Goal: Task Accomplishment & Management: Complete application form

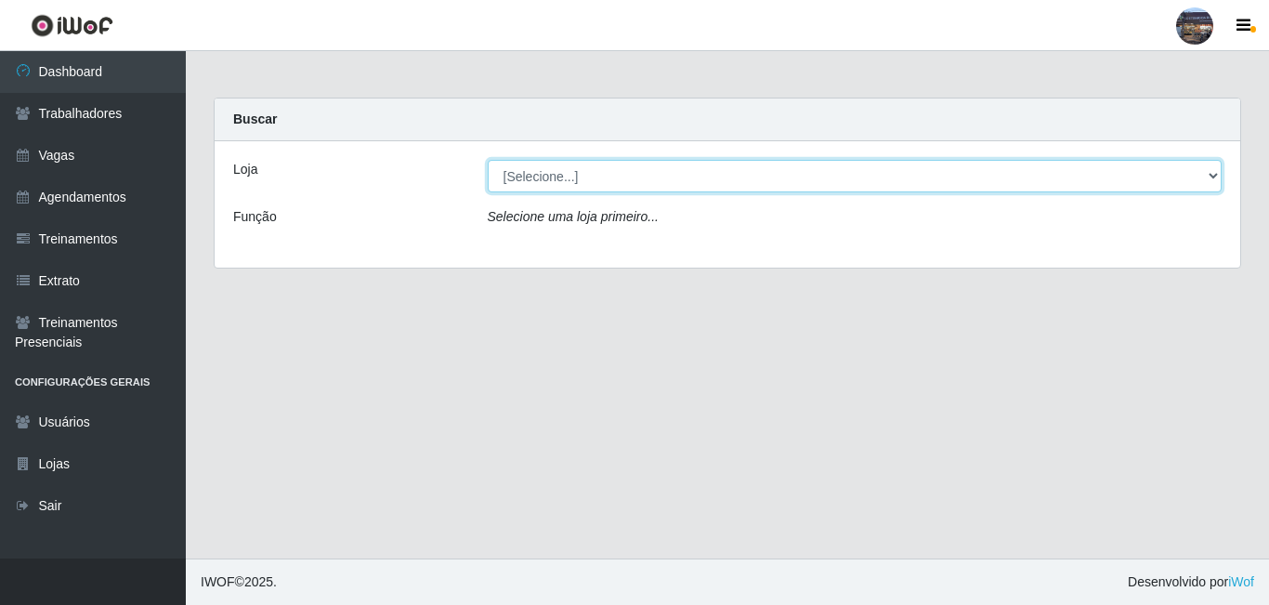
click at [572, 164] on select "[Selecione...] Gostinho da Roça" at bounding box center [855, 176] width 735 height 33
select select "303"
click at [488, 160] on select "[Selecione...] Gostinho da Roça" at bounding box center [855, 176] width 735 height 33
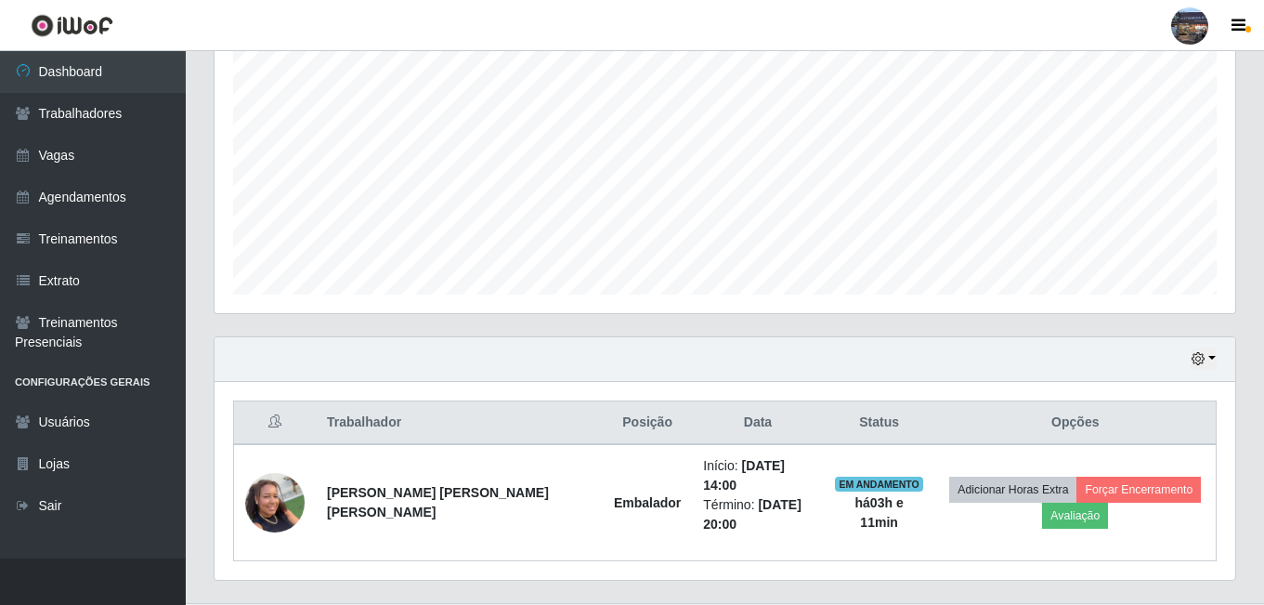
scroll to position [395, 0]
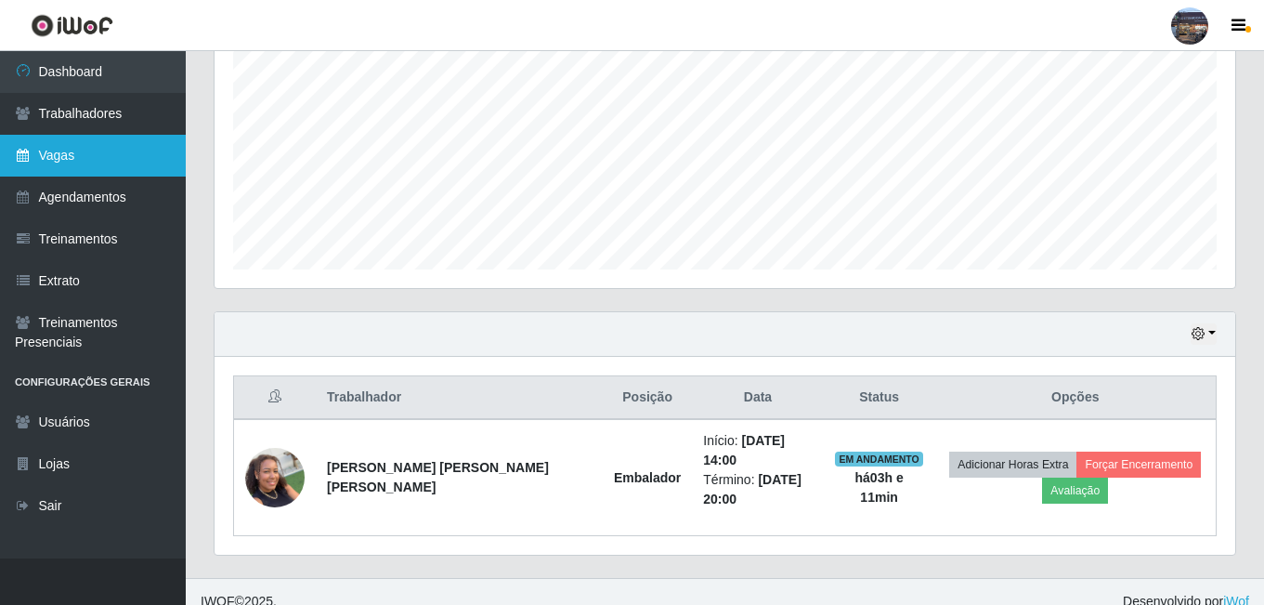
click at [83, 165] on link "Vagas" at bounding box center [93, 156] width 186 height 42
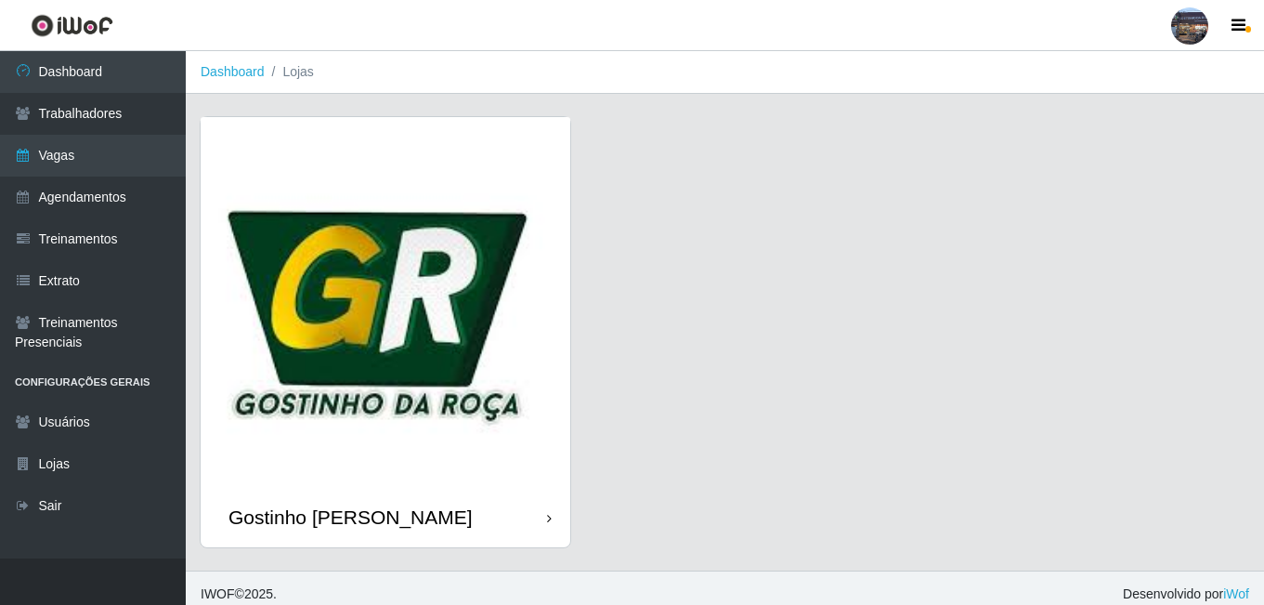
click at [377, 265] on img at bounding box center [386, 302] width 370 height 370
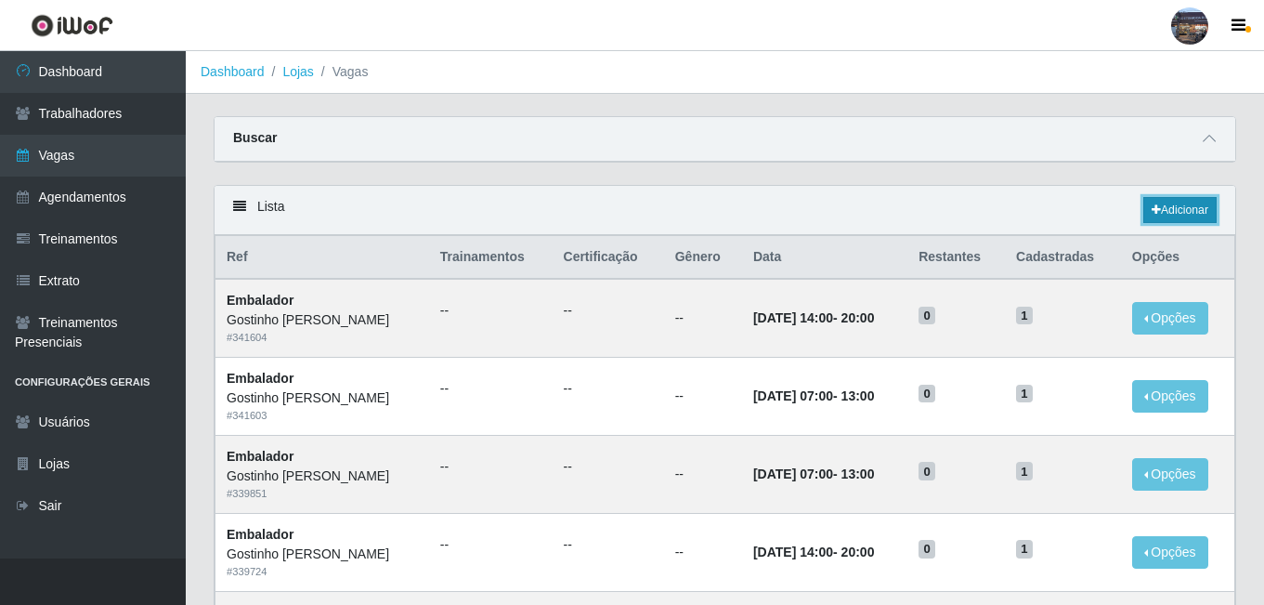
click at [1183, 221] on link "Adicionar" at bounding box center [1179, 210] width 73 height 26
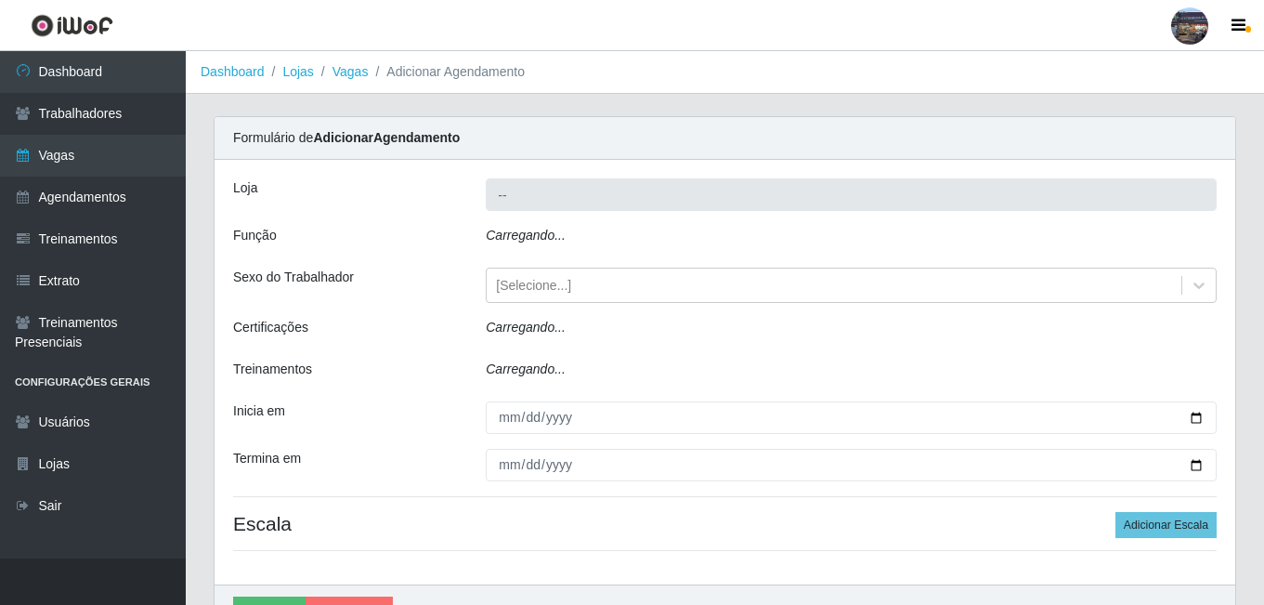
type input "Gostinho da Roça"
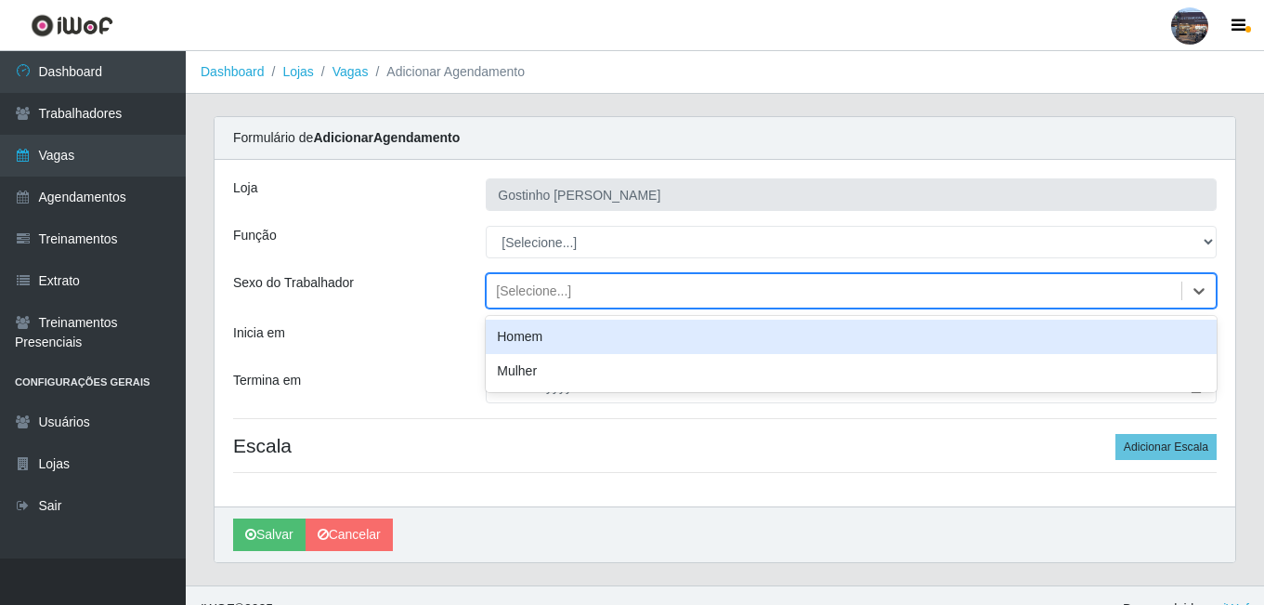
click at [582, 297] on div "[Selecione...]" at bounding box center [834, 291] width 695 height 31
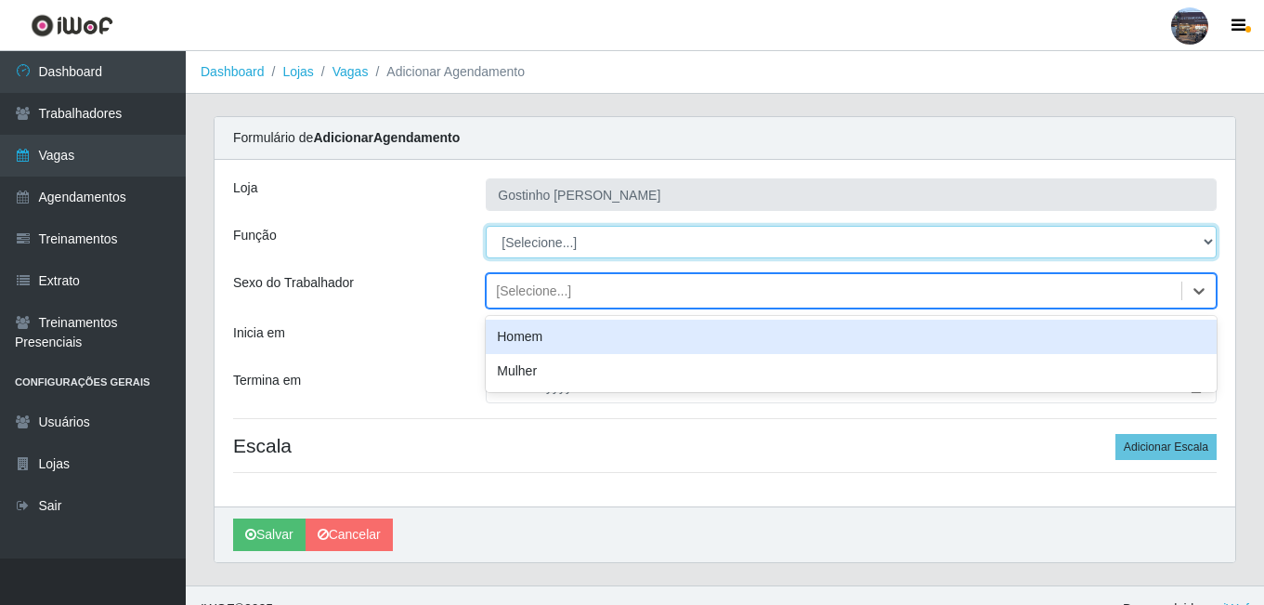
click at [574, 238] on select "[Selecione...] ASG ASG + ASG ++ Embalador Embalador + Embalador ++ Operador de …" at bounding box center [851, 242] width 731 height 33
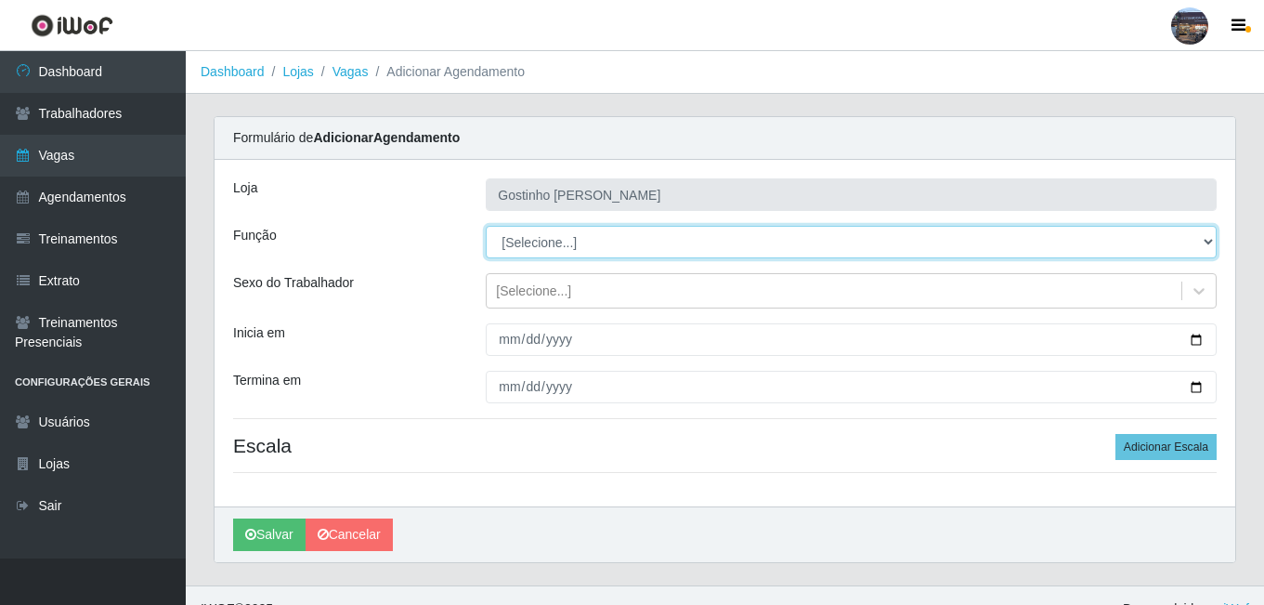
select select "1"
click at [486, 226] on select "[Selecione...] ASG ASG + ASG ++ Embalador Embalador + Embalador ++ Operador de …" at bounding box center [851, 242] width 731 height 33
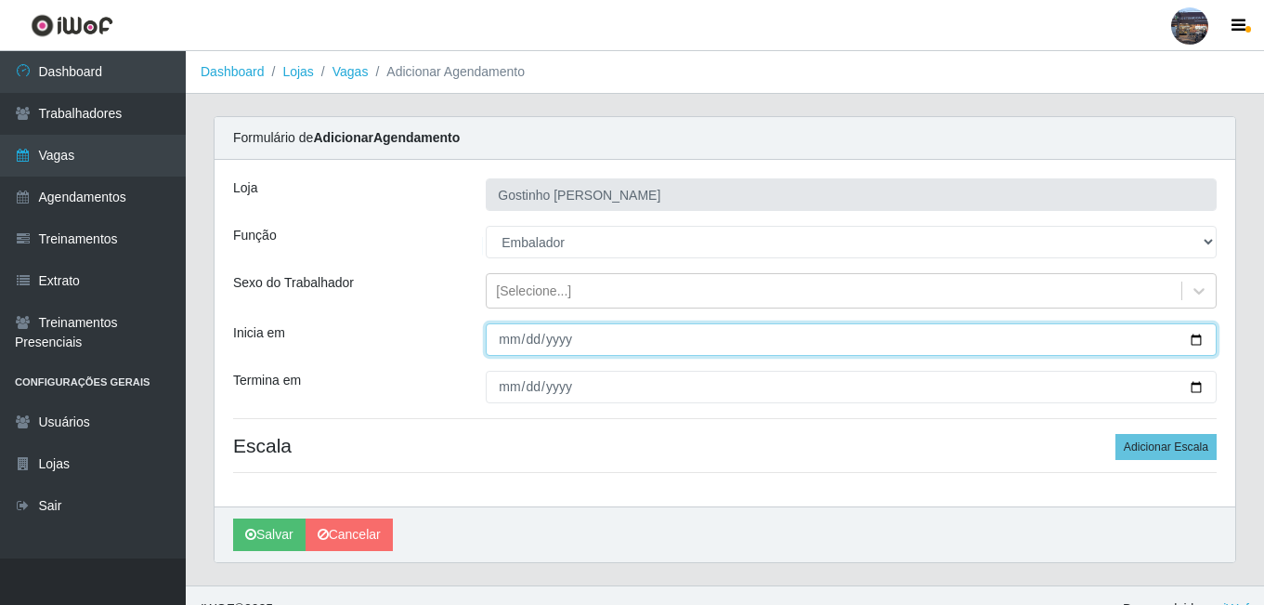
click at [1191, 344] on input "Inicia em" at bounding box center [851, 339] width 731 height 33
type input "2025-09-04"
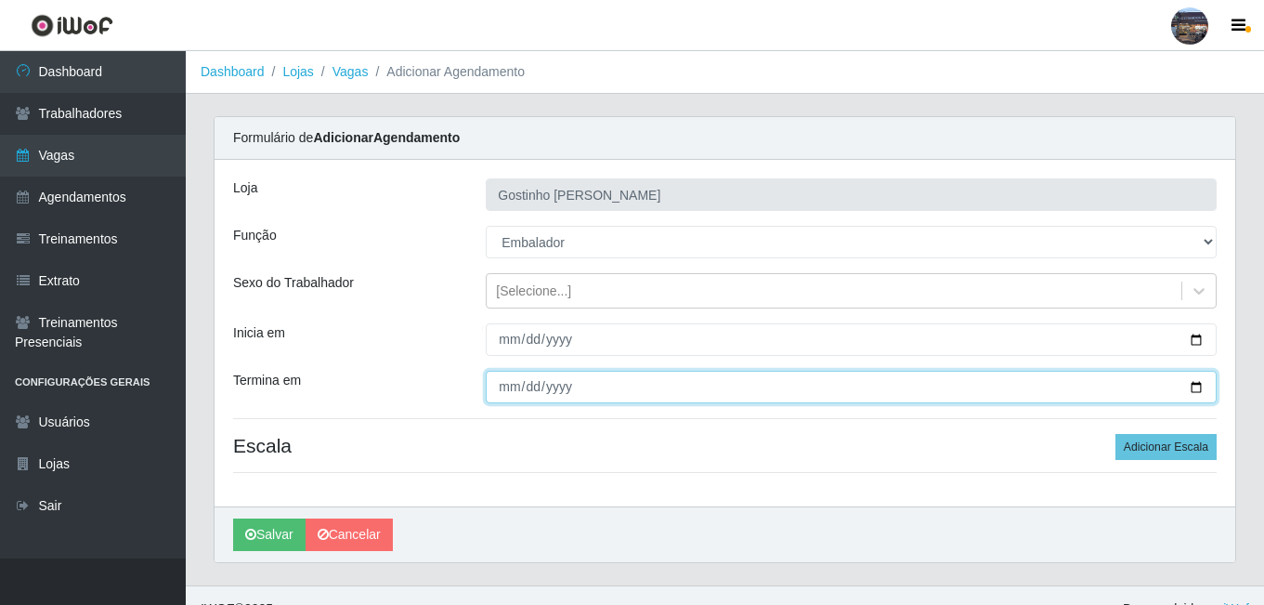
click at [1194, 381] on input "Termina em" at bounding box center [851, 387] width 731 height 33
type input "2025-09-04"
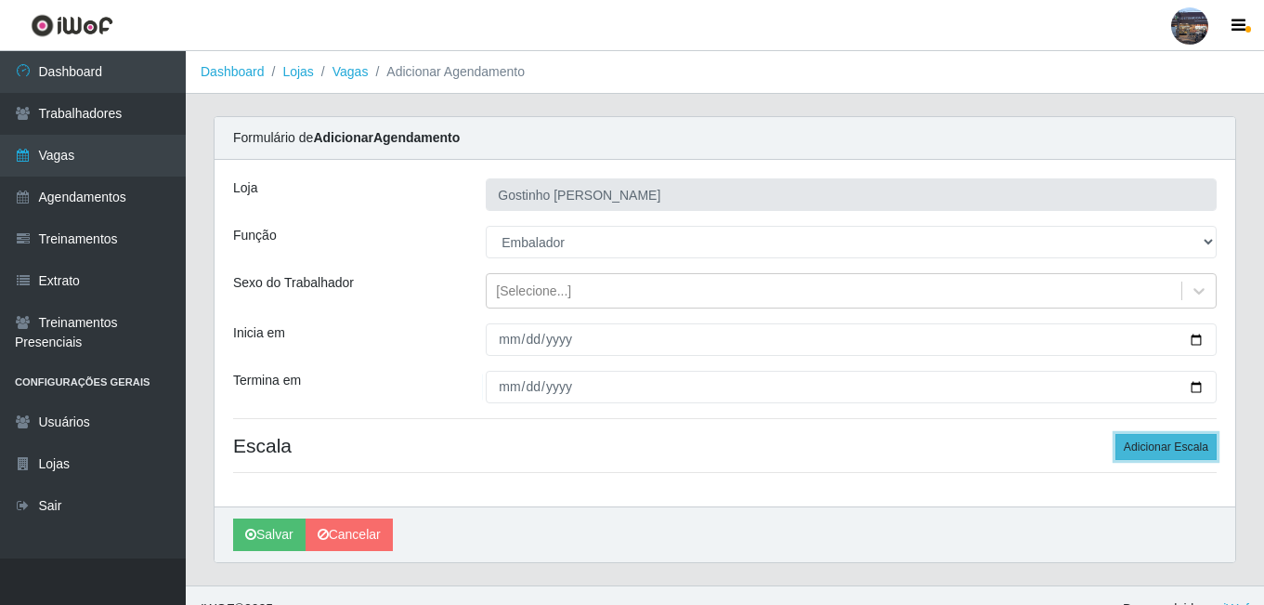
click at [1176, 455] on button "Adicionar Escala" at bounding box center [1165, 447] width 101 height 26
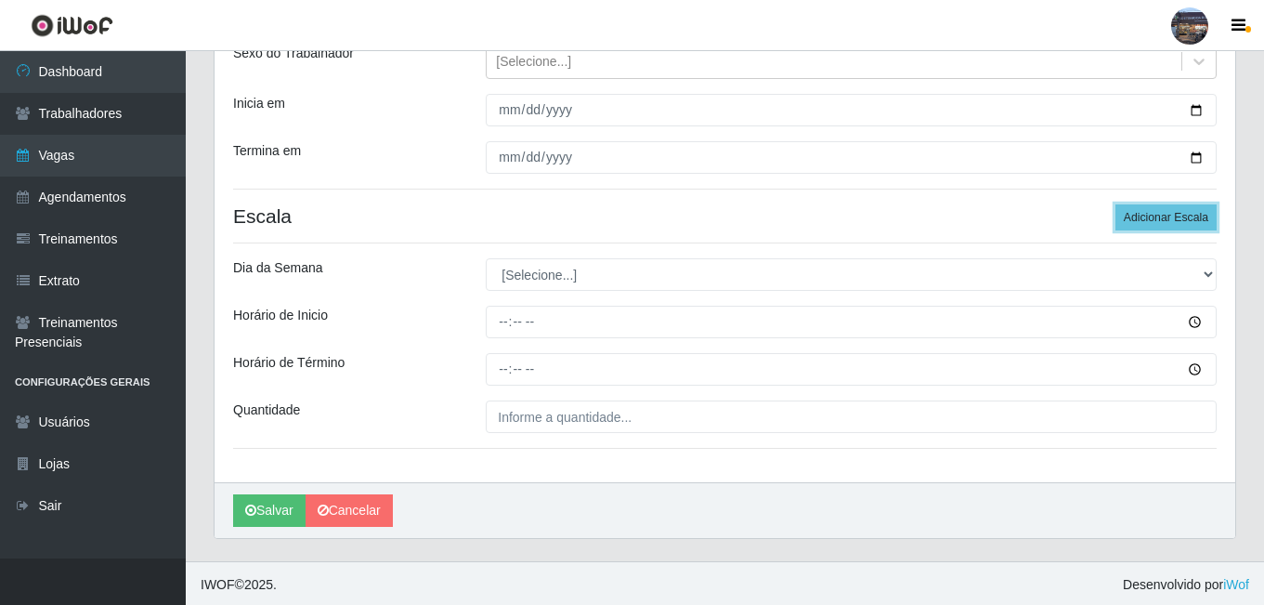
scroll to position [232, 0]
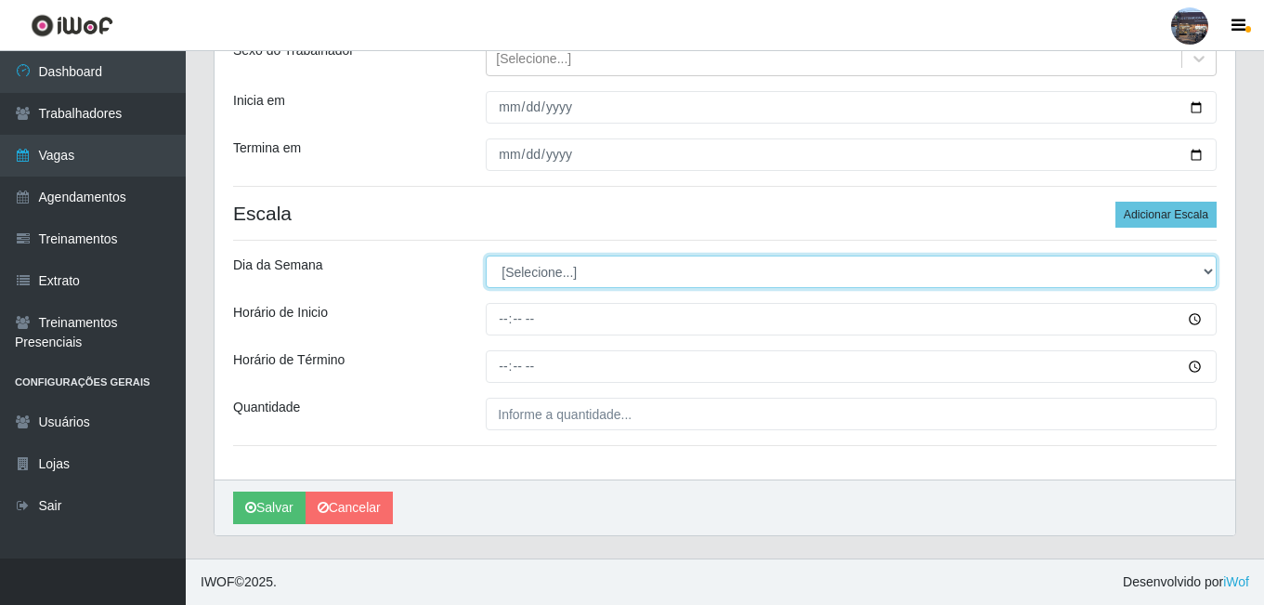
click at [618, 283] on select "[Selecione...] Segunda Terça Quarta Quinta Sexta Sábado Domingo" at bounding box center [851, 271] width 731 height 33
select select "4"
click at [486, 255] on select "[Selecione...] Segunda Terça Quarta Quinta Sexta Sábado Domingo" at bounding box center [851, 271] width 731 height 33
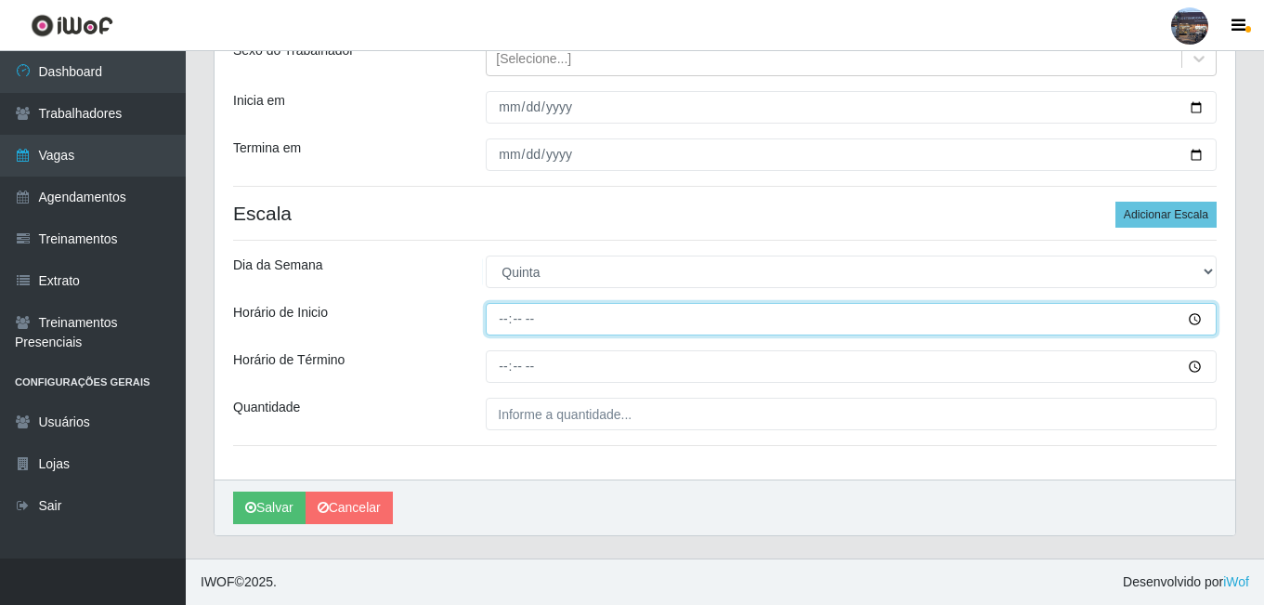
click at [503, 312] on input "Horário de Inicio" at bounding box center [851, 319] width 731 height 33
type input "07:00"
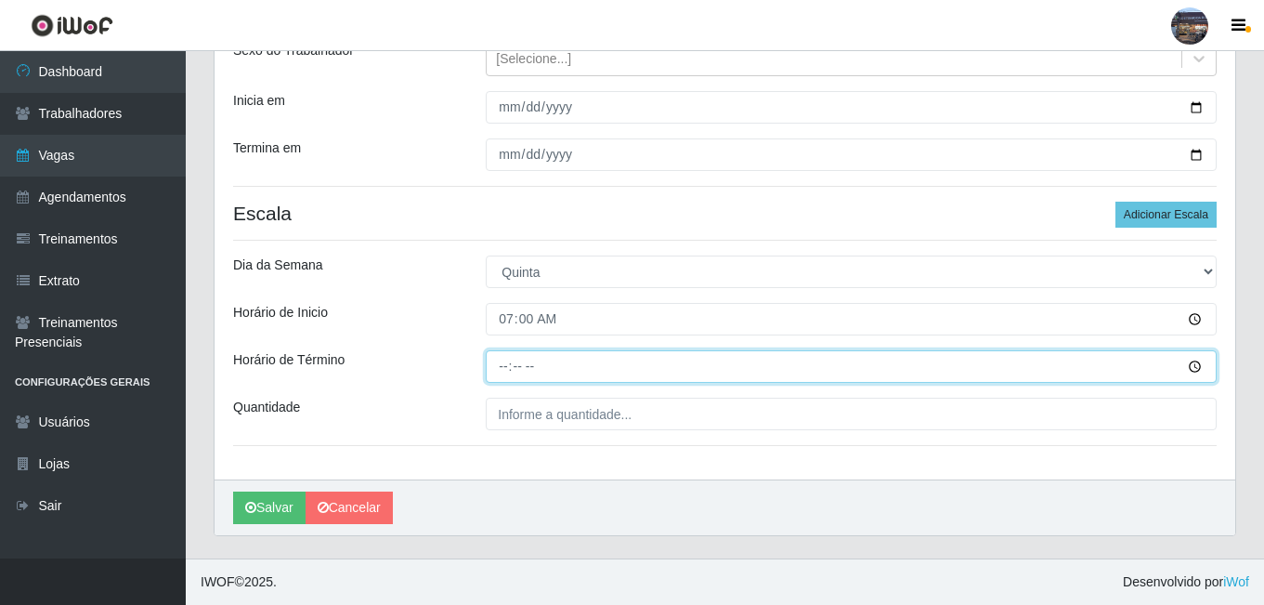
click at [501, 364] on input "Horário de Término" at bounding box center [851, 366] width 731 height 33
type input "13:00"
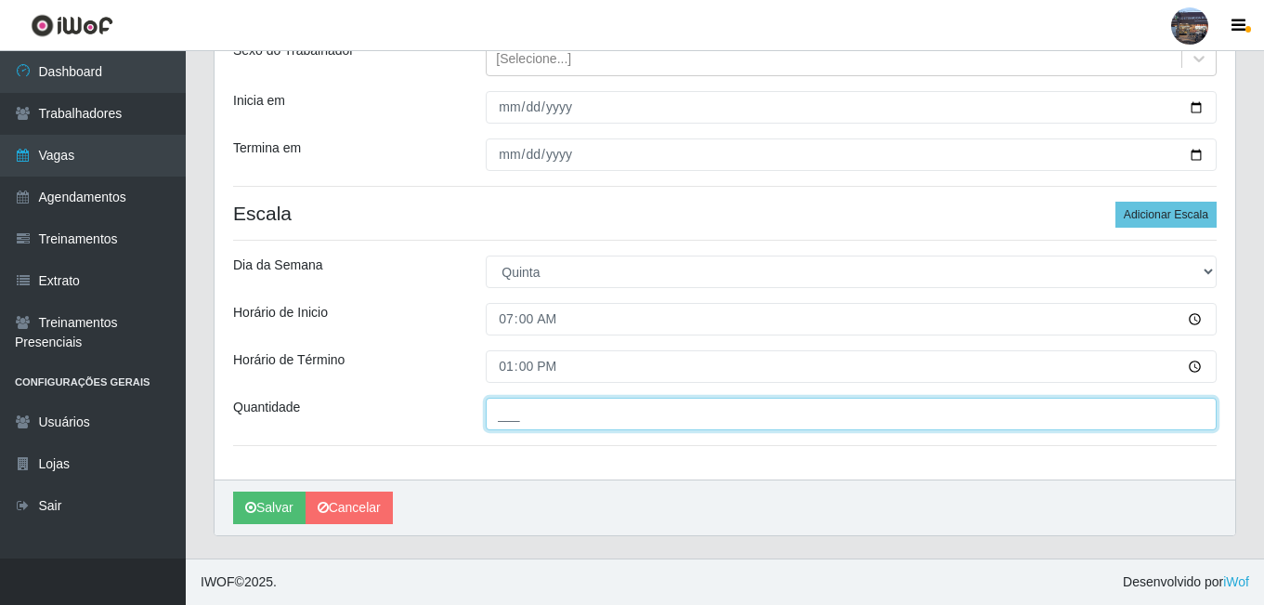
click at [557, 415] on input "___" at bounding box center [851, 413] width 731 height 33
type input "1__"
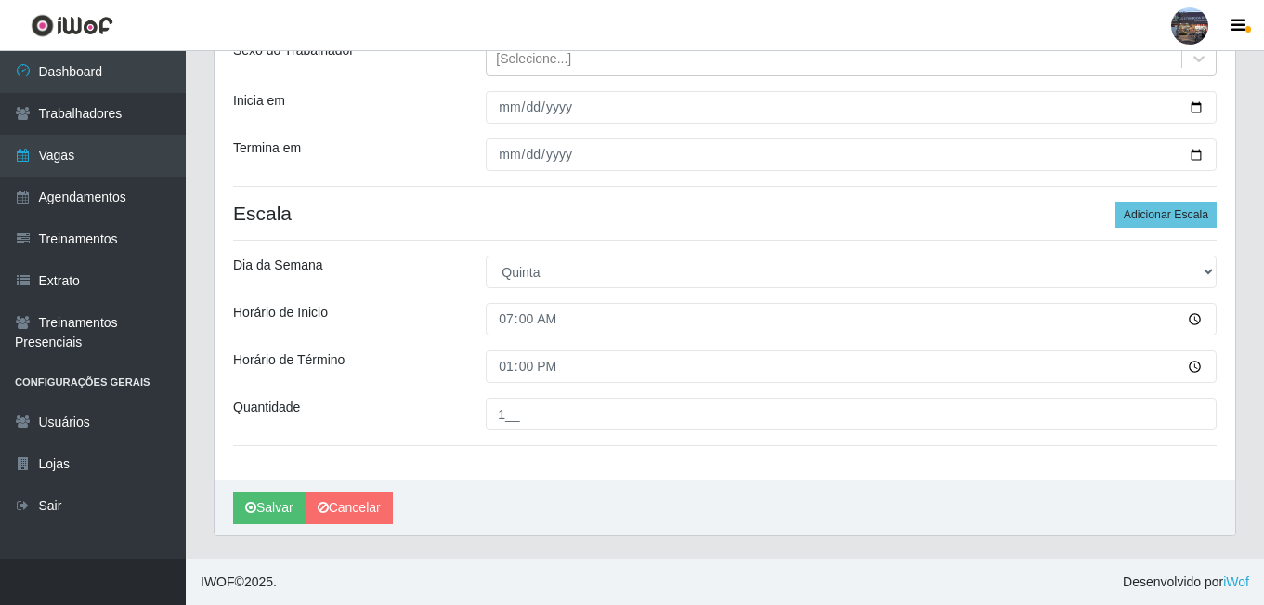
click at [726, 516] on div "Salvar Cancelar" at bounding box center [725, 507] width 1021 height 56
drag, startPoint x: 285, startPoint y: 513, endPoint x: 307, endPoint y: 509, distance: 22.6
click at [286, 512] on button "Salvar" at bounding box center [269, 507] width 72 height 33
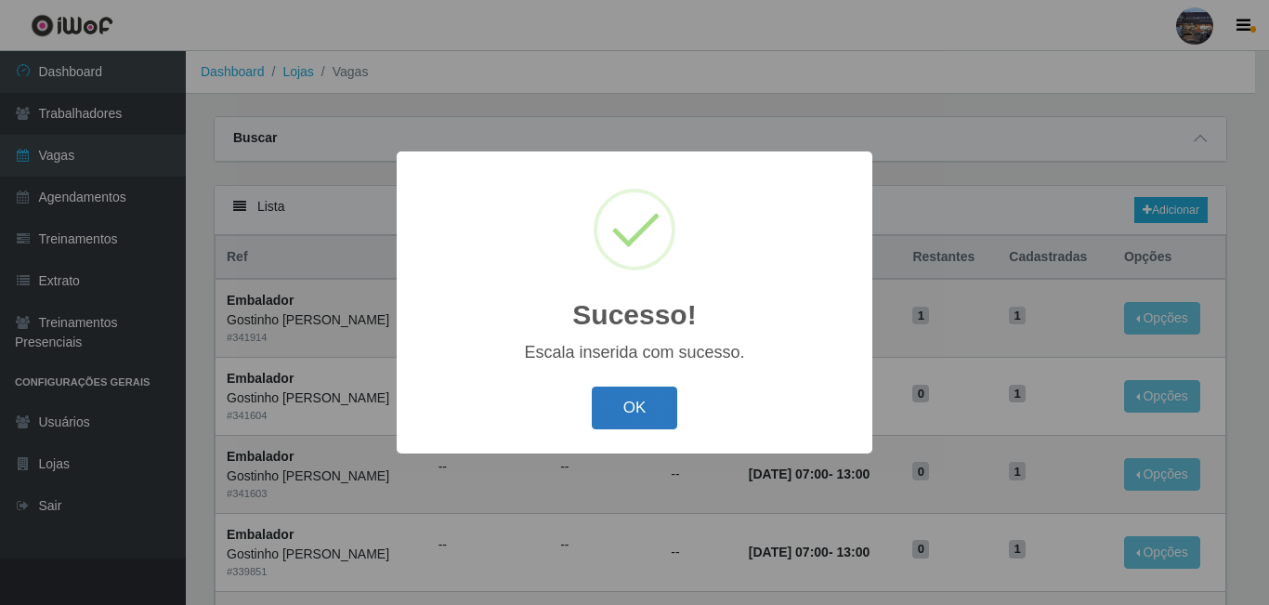
drag, startPoint x: 631, startPoint y: 403, endPoint x: 692, endPoint y: 405, distance: 61.3
click at [632, 403] on button "OK" at bounding box center [635, 408] width 86 height 44
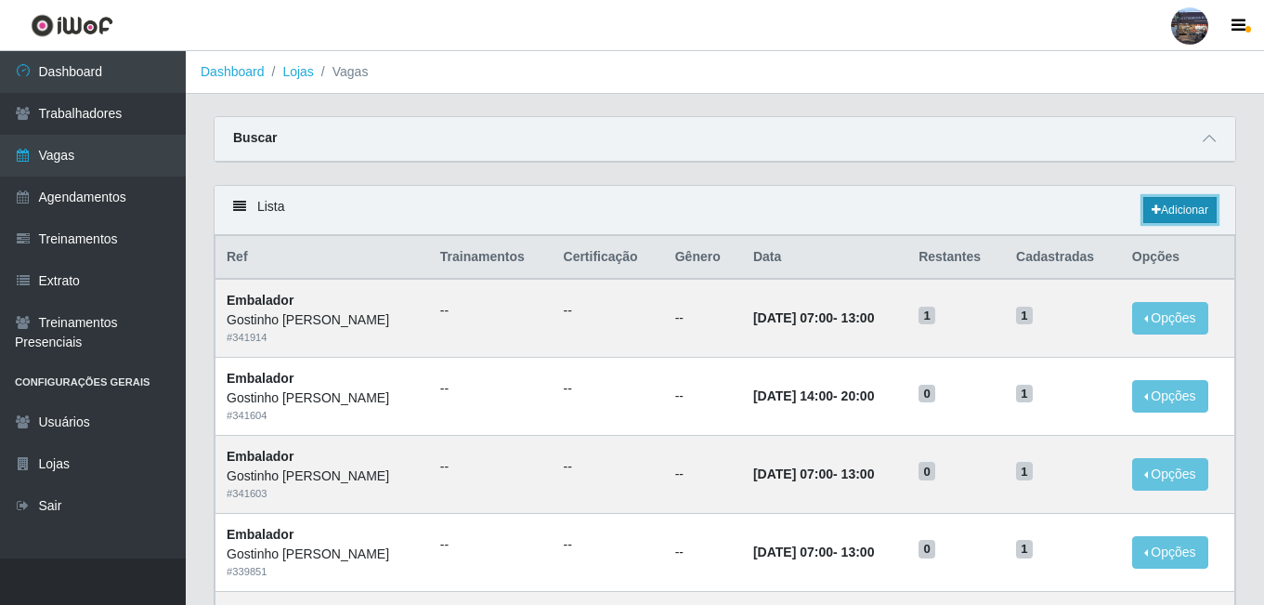
click at [1179, 215] on link "Adicionar" at bounding box center [1179, 210] width 73 height 26
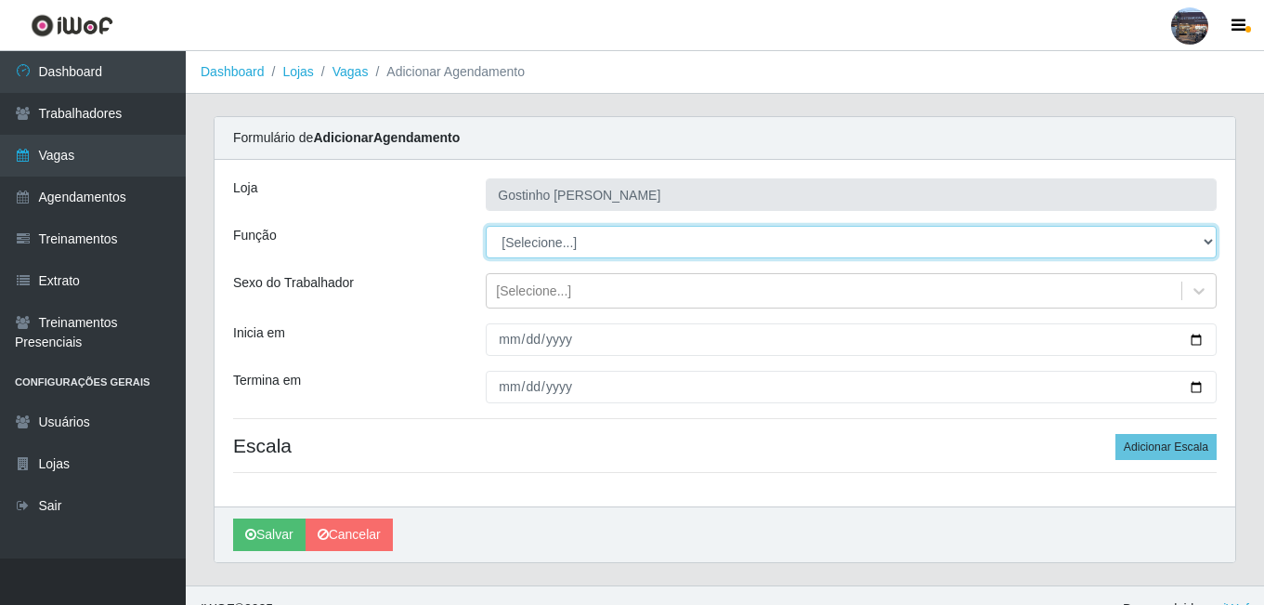
click at [549, 239] on select "[Selecione...] ASG ASG + ASG ++ Embalador Embalador + Embalador ++ Operador de …" at bounding box center [851, 242] width 731 height 33
select select "1"
click at [486, 226] on select "[Selecione...] ASG ASG + ASG ++ Embalador Embalador + Embalador ++ Operador de …" at bounding box center [851, 242] width 731 height 33
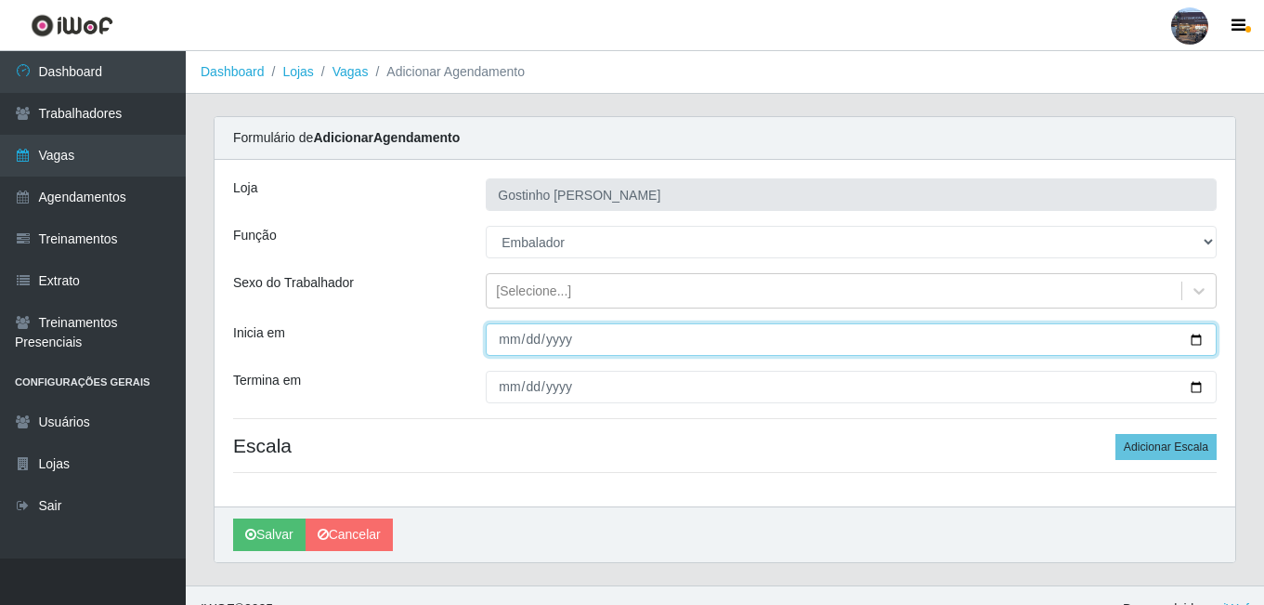
click at [516, 343] on input "Inicia em" at bounding box center [851, 339] width 731 height 33
click at [1196, 339] on input "Inicia em" at bounding box center [851, 339] width 731 height 33
type input "2025-09-04"
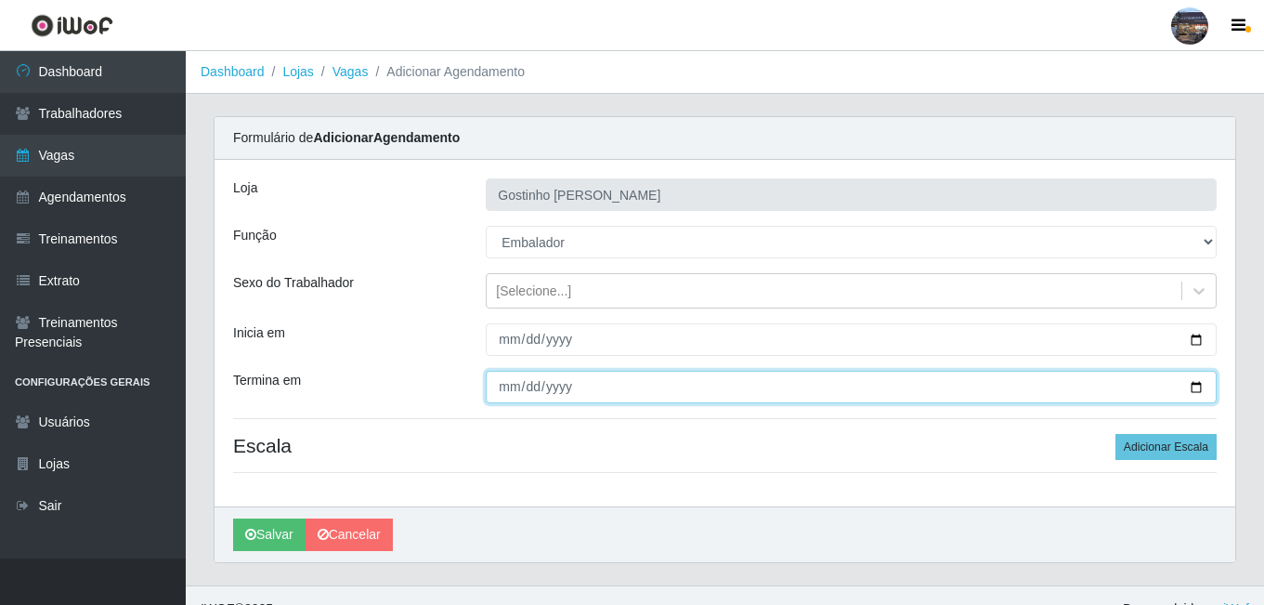
click at [1197, 383] on input "Termina em" at bounding box center [851, 387] width 731 height 33
type input "2025-09-04"
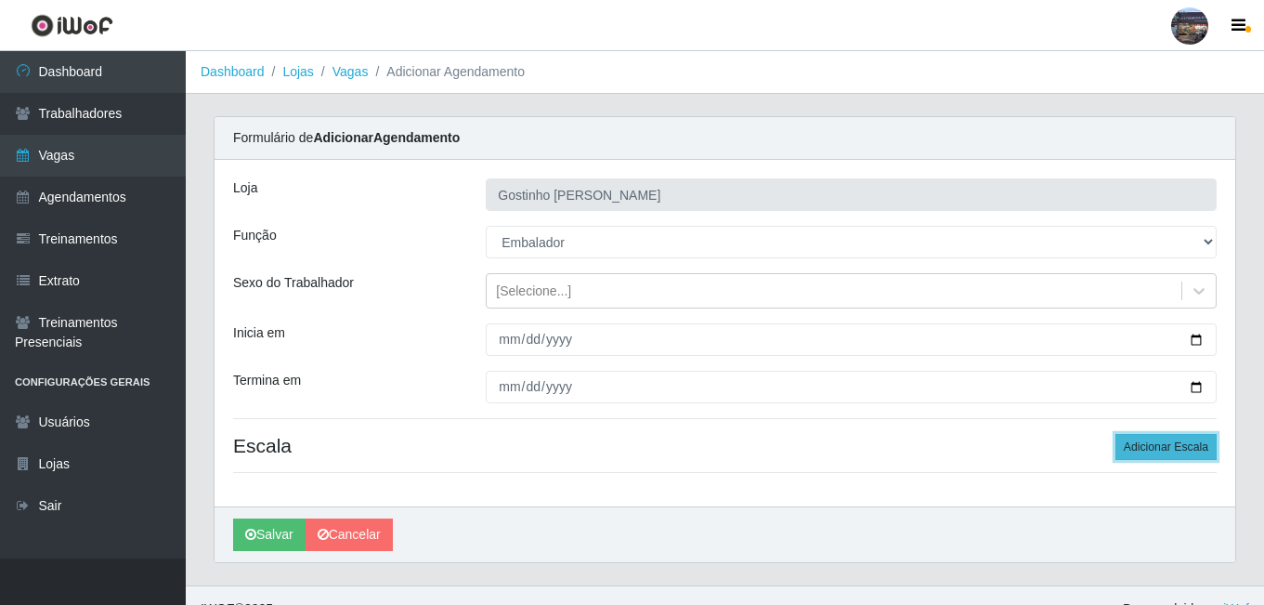
click at [1141, 452] on button "Adicionar Escala" at bounding box center [1165, 447] width 101 height 26
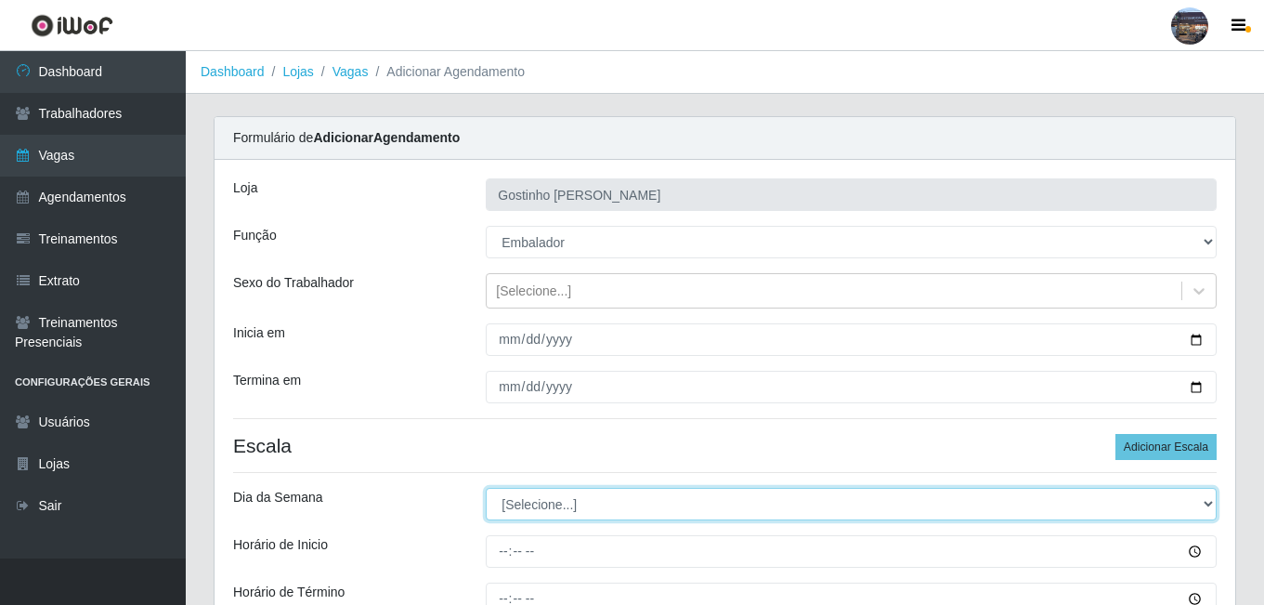
click at [609, 511] on select "[Selecione...] Segunda Terça Quarta Quinta Sexta Sábado Domingo" at bounding box center [851, 504] width 731 height 33
select select "4"
click at [486, 488] on select "[Selecione...] Segunda Terça Quarta Quinta Sexta Sábado Domingo" at bounding box center [851, 504] width 731 height 33
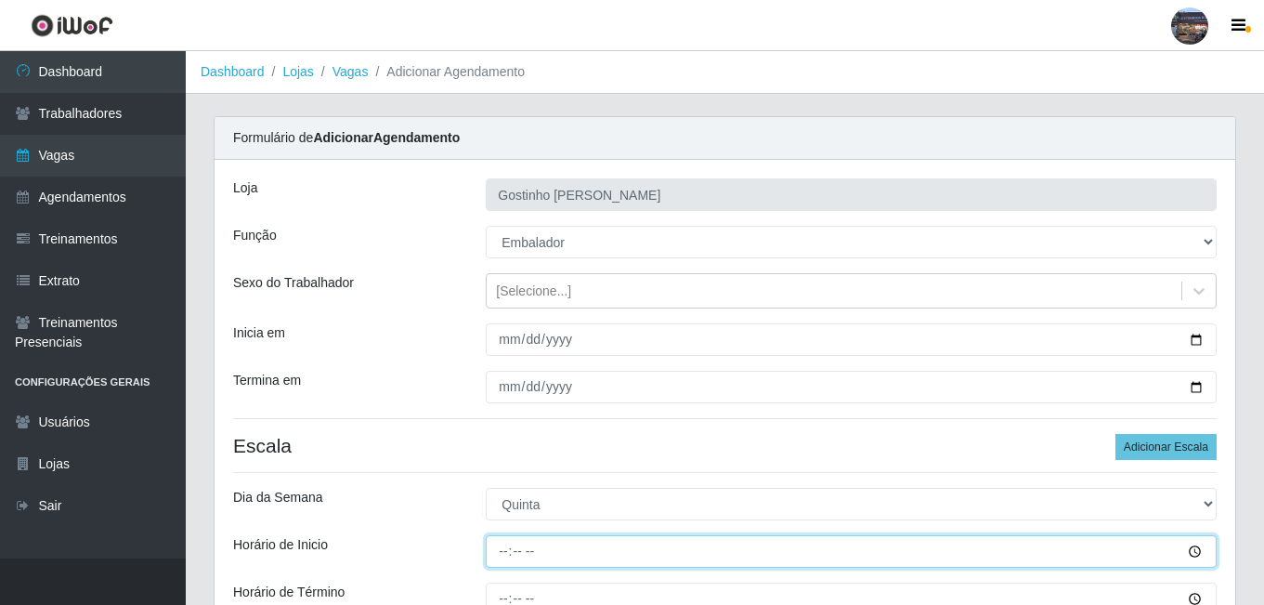
click at [506, 547] on input "Horário de Inicio" at bounding box center [851, 551] width 731 height 33
type input "14:00"
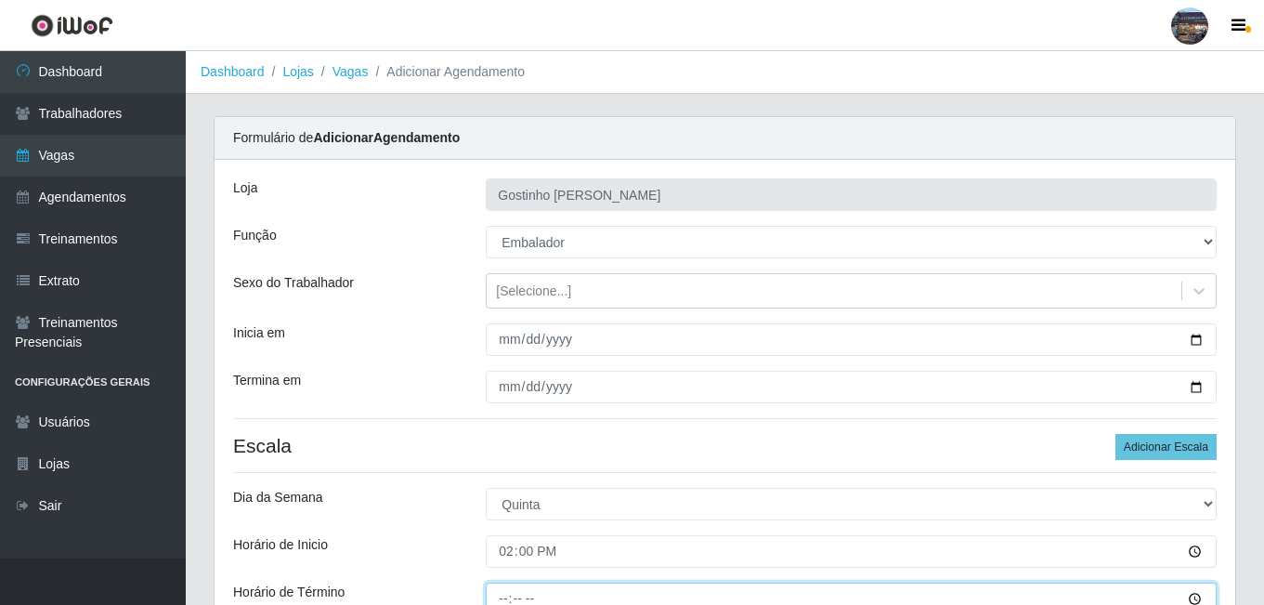
click at [504, 596] on input "Horário de Término" at bounding box center [851, 598] width 731 height 33
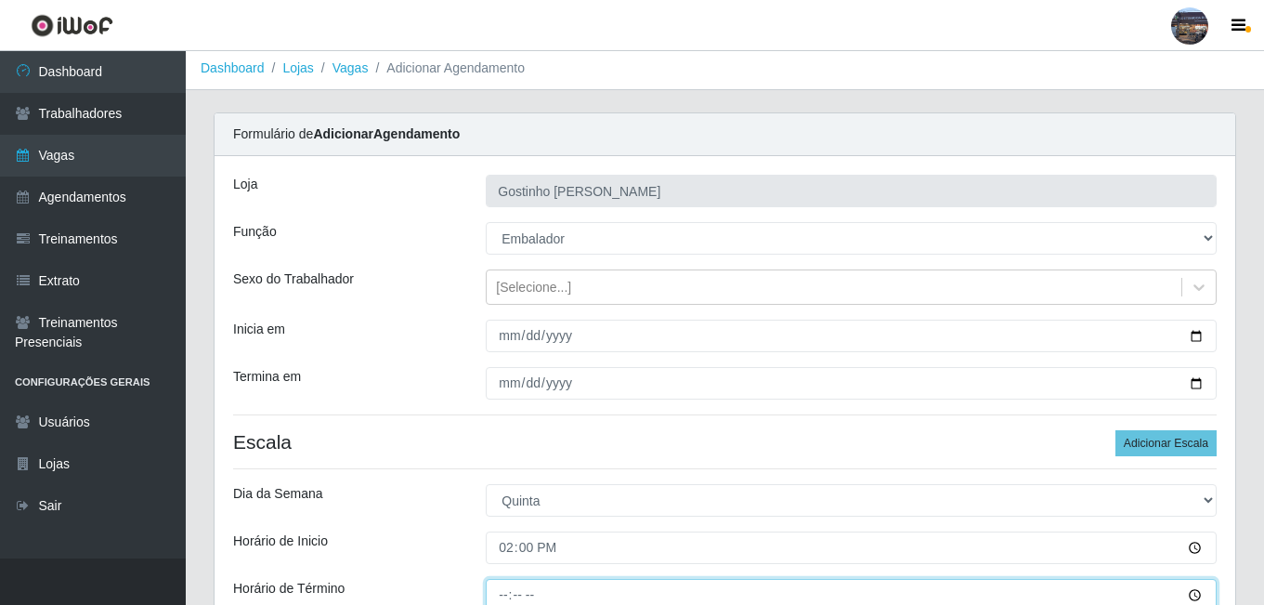
type input "20:00"
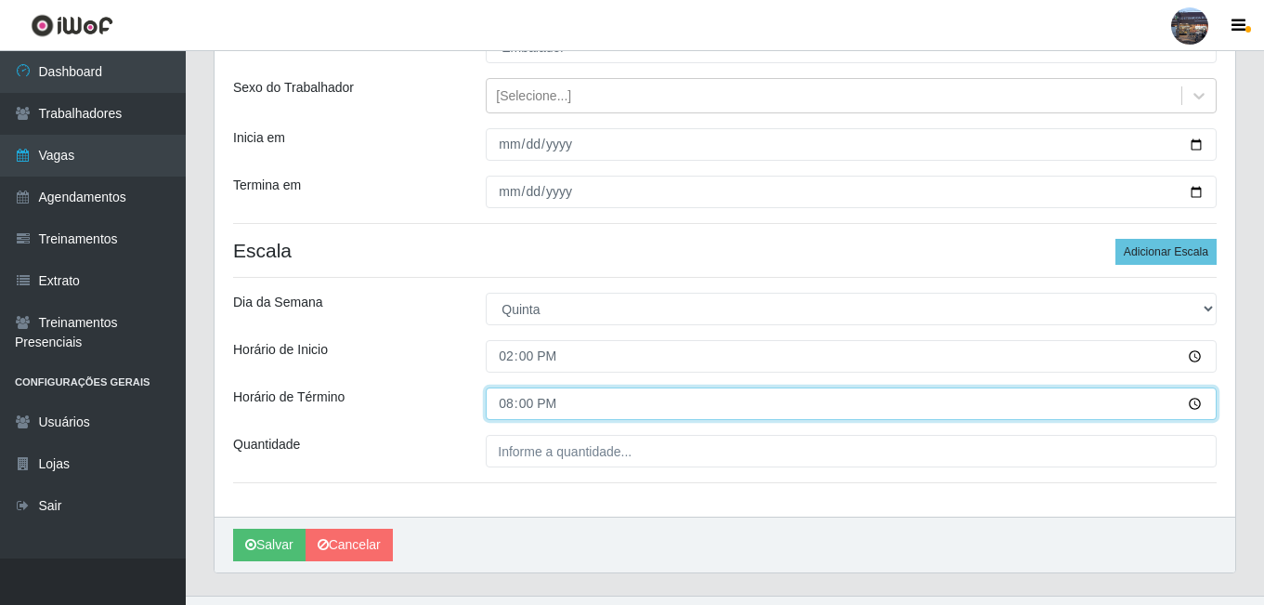
scroll to position [208, 0]
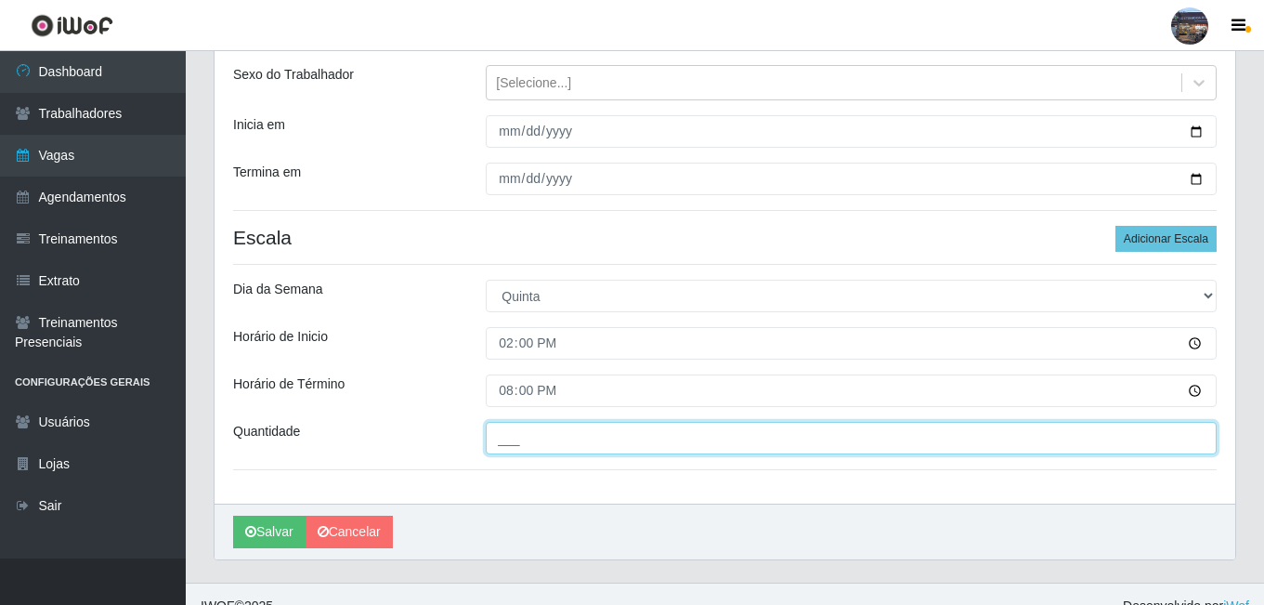
click at [689, 441] on input "___" at bounding box center [851, 438] width 731 height 33
type input "1__"
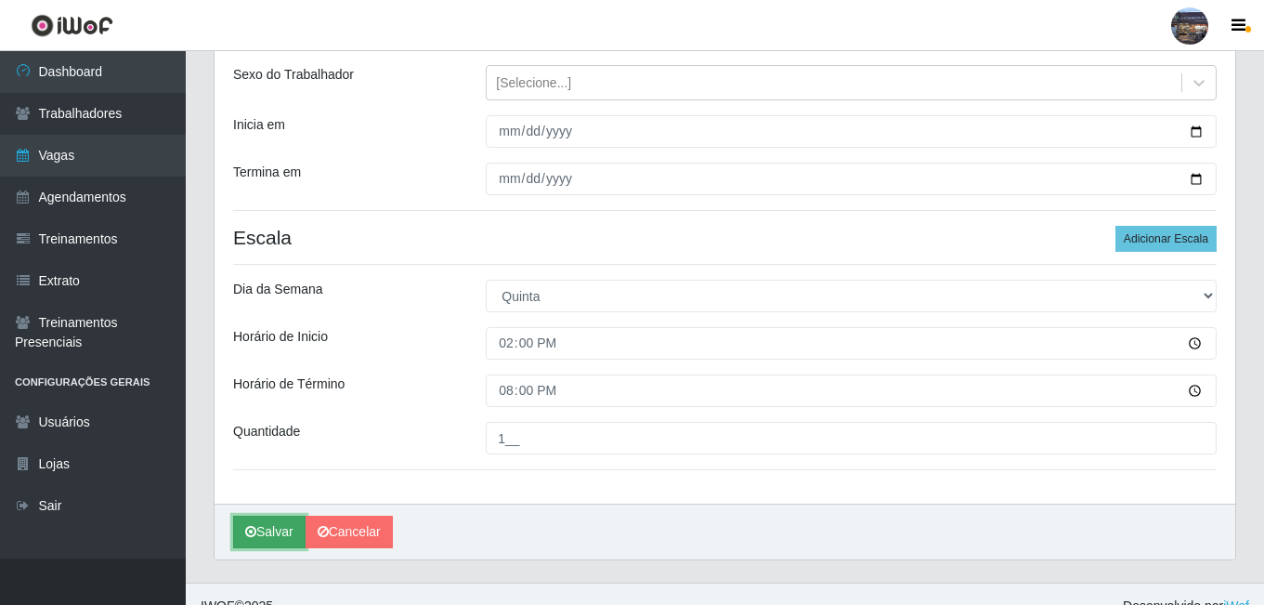
click at [258, 521] on button "Salvar" at bounding box center [269, 531] width 72 height 33
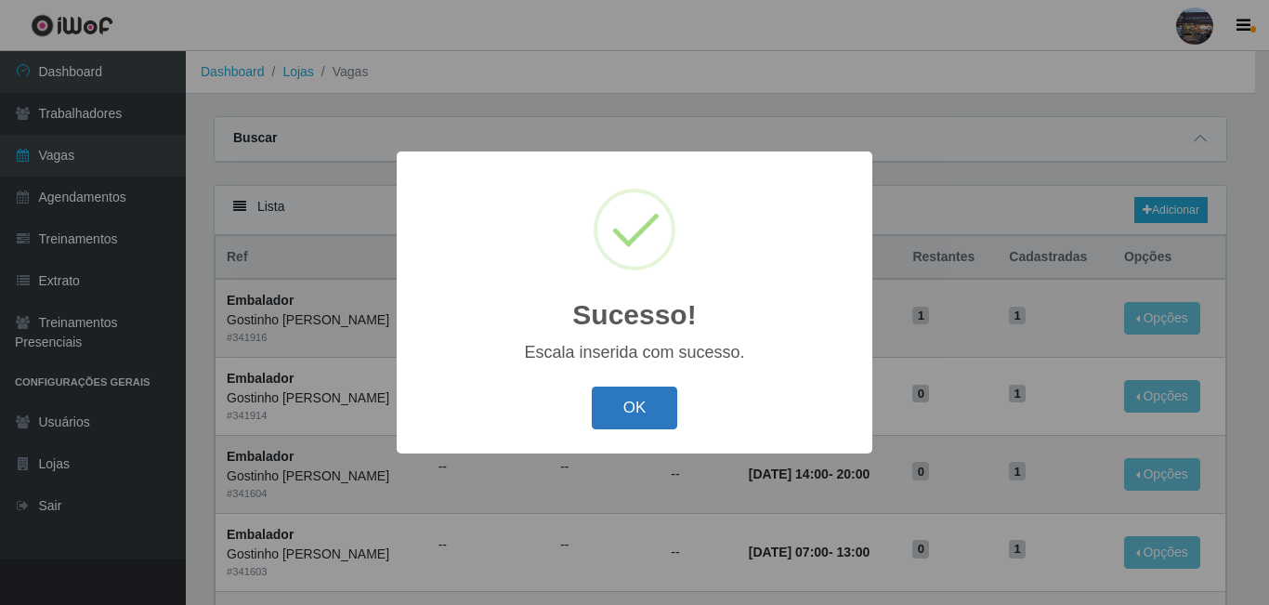
click at [661, 413] on button "OK" at bounding box center [635, 408] width 86 height 44
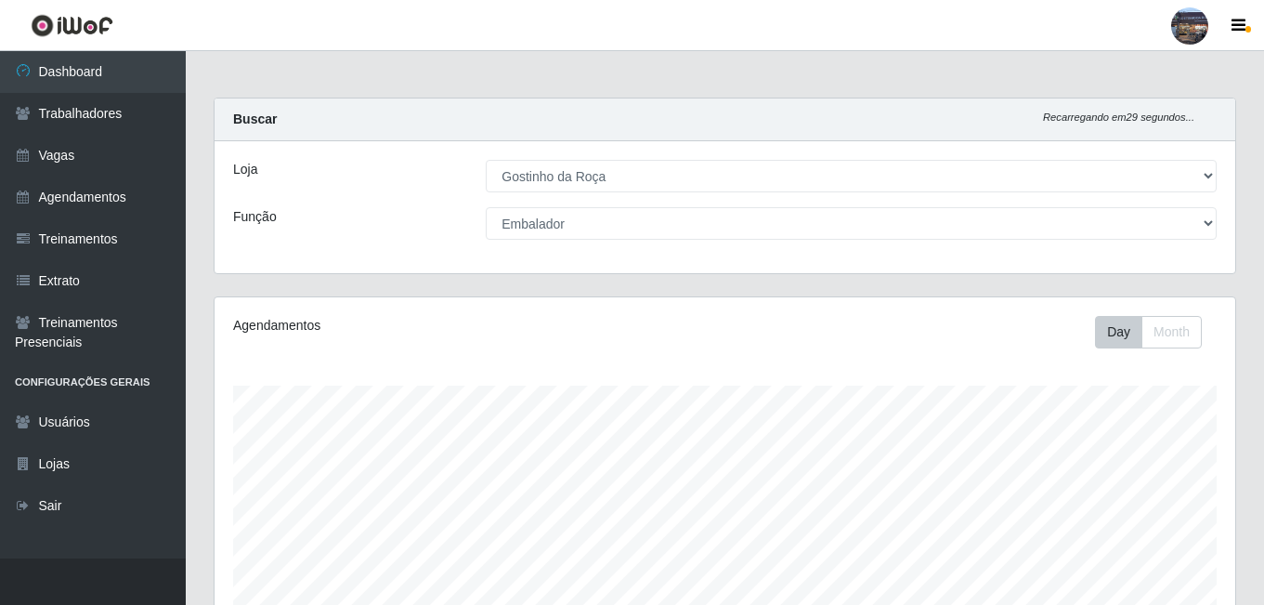
select select "303"
select select "1"
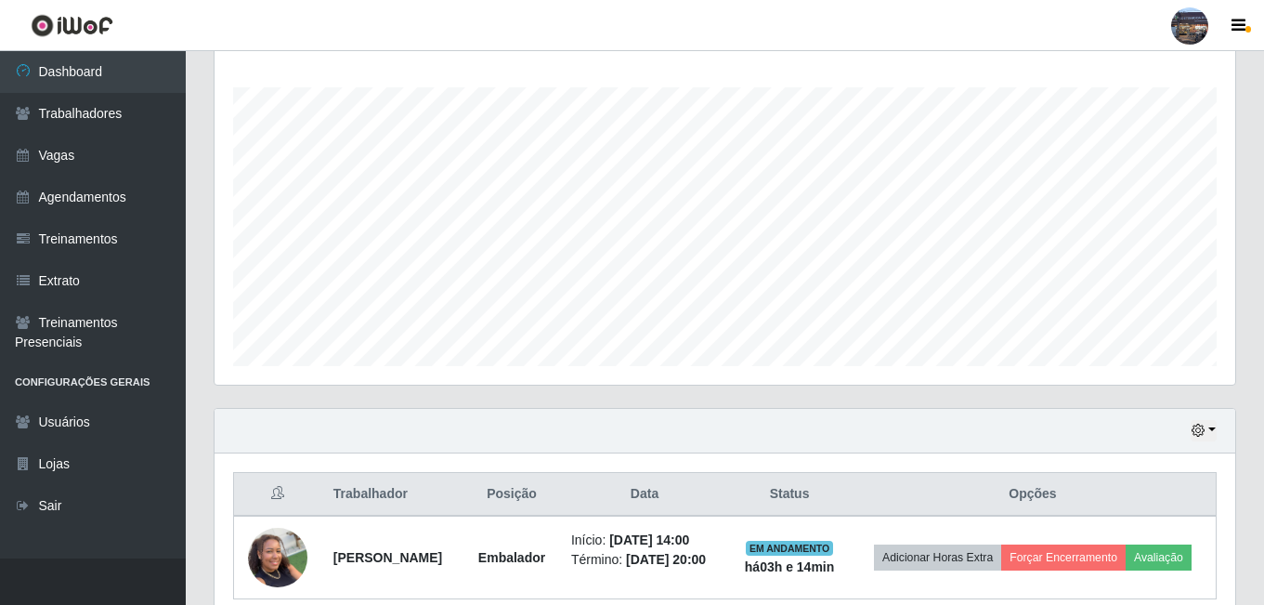
scroll to position [385, 1021]
